Goal: Navigation & Orientation: Find specific page/section

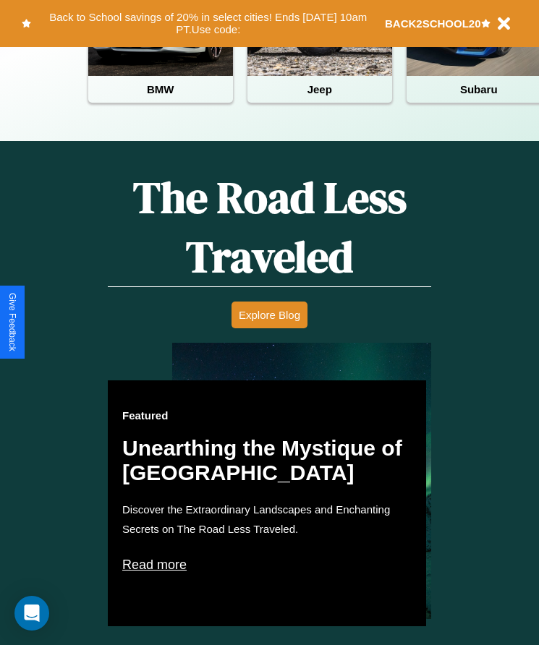
scroll to position [591, 0]
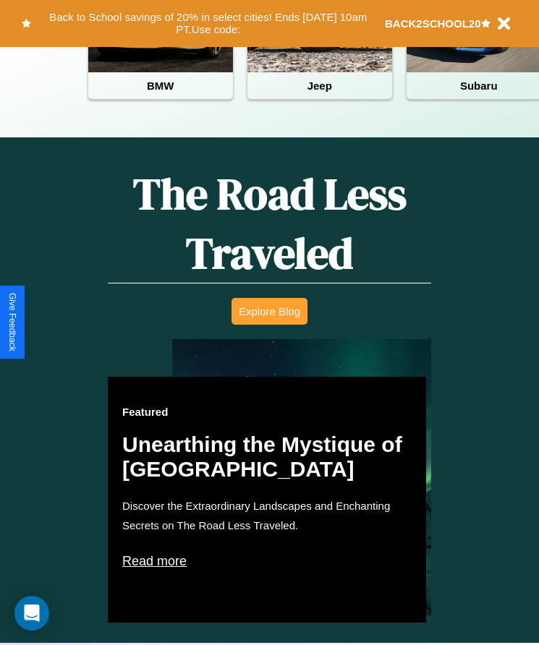
click at [269, 322] on button "Explore Blog" at bounding box center [269, 311] width 76 height 27
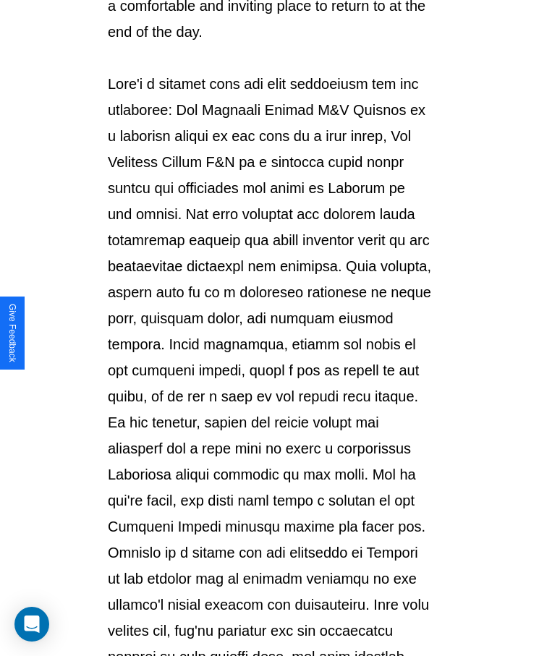
scroll to position [1528, 0]
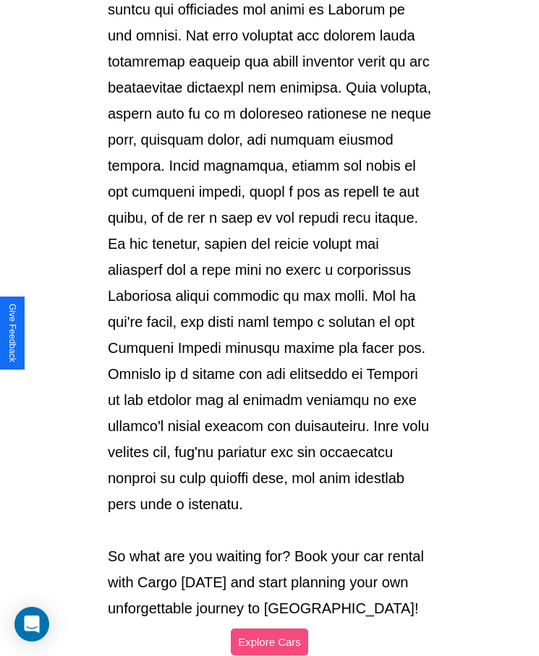
click at [269, 628] on button "Explore Cars" at bounding box center [269, 641] width 77 height 27
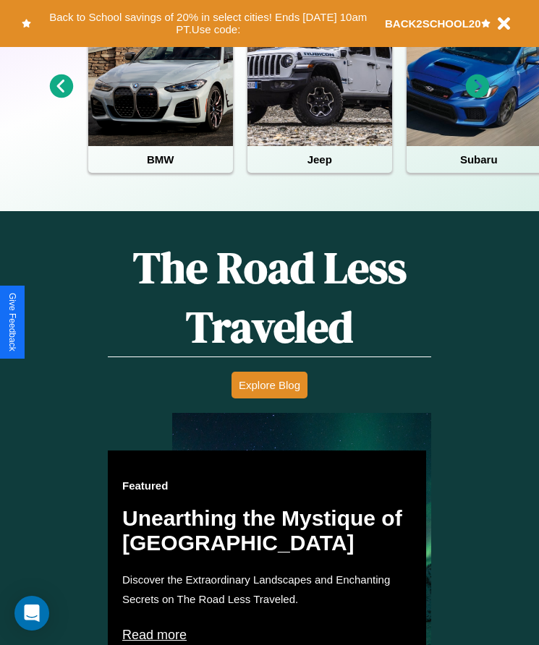
scroll to position [241, 0]
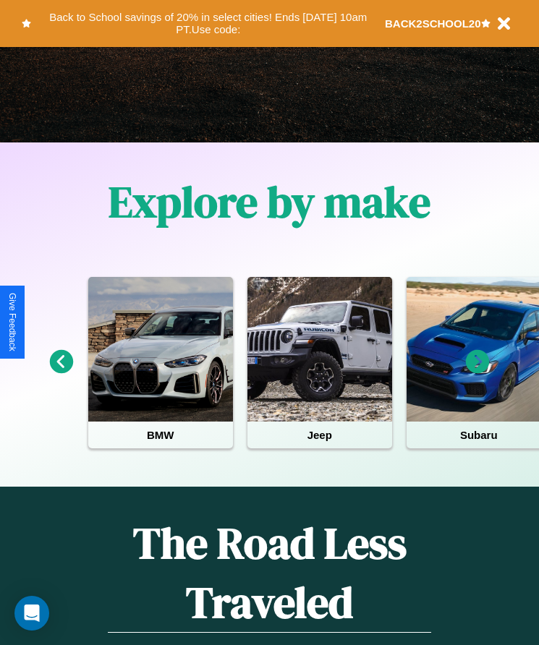
click at [477, 372] on icon at bounding box center [478, 362] width 24 height 24
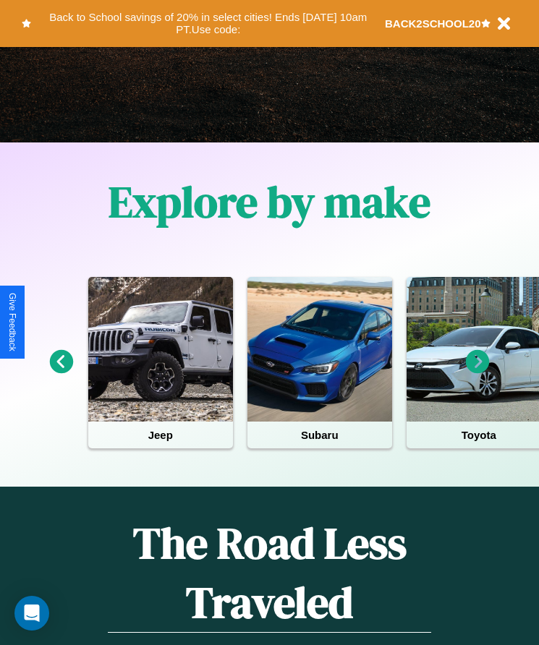
click at [477, 372] on icon at bounding box center [478, 362] width 24 height 24
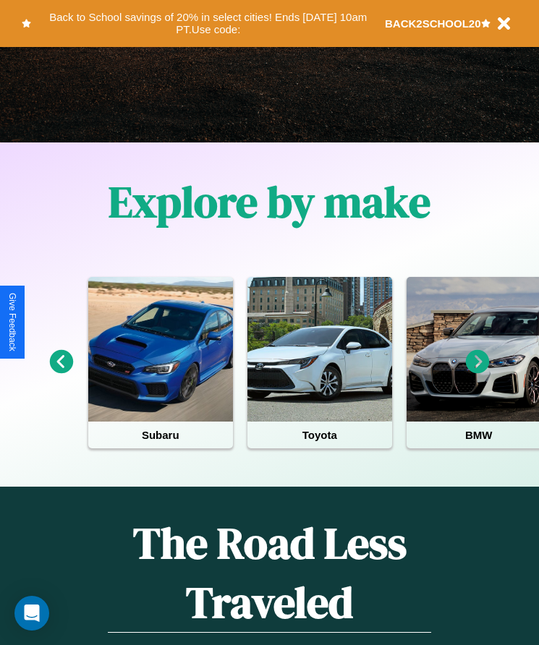
click at [477, 372] on icon at bounding box center [478, 362] width 24 height 24
